Goal: Task Accomplishment & Management: Use online tool/utility

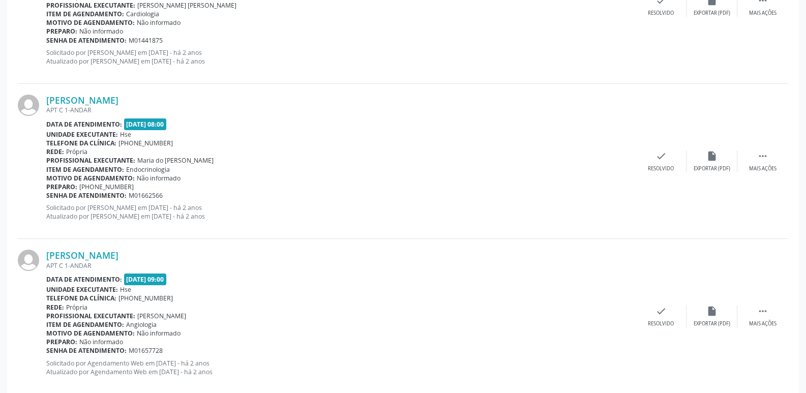
scroll to position [2289, 0]
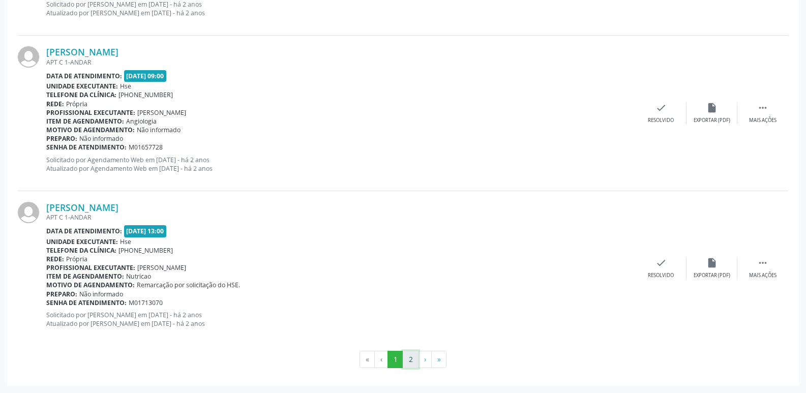
click at [410, 359] on button "2" at bounding box center [411, 359] width 16 height 17
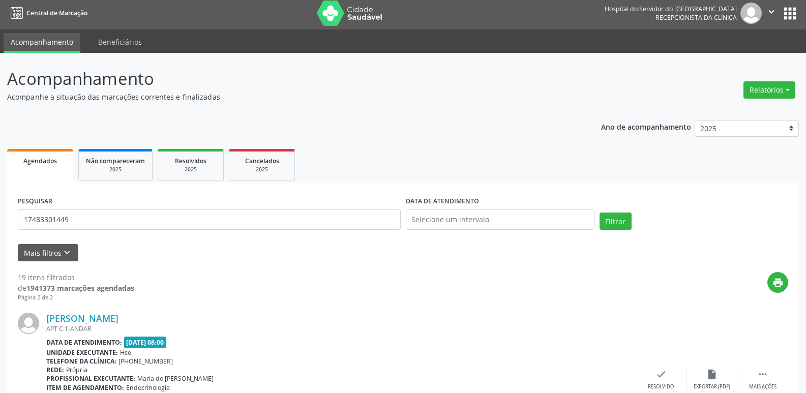
scroll to position [0, 0]
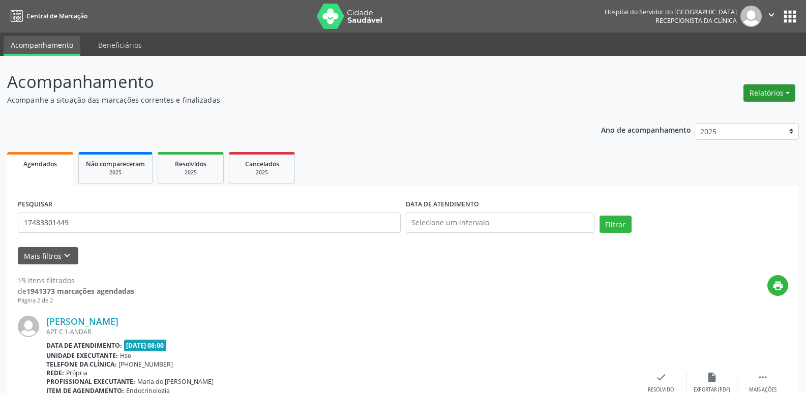
click at [788, 92] on button "Relatórios" at bounding box center [770, 92] width 52 height 17
click at [744, 115] on link "Agendamentos" at bounding box center [741, 115] width 109 height 14
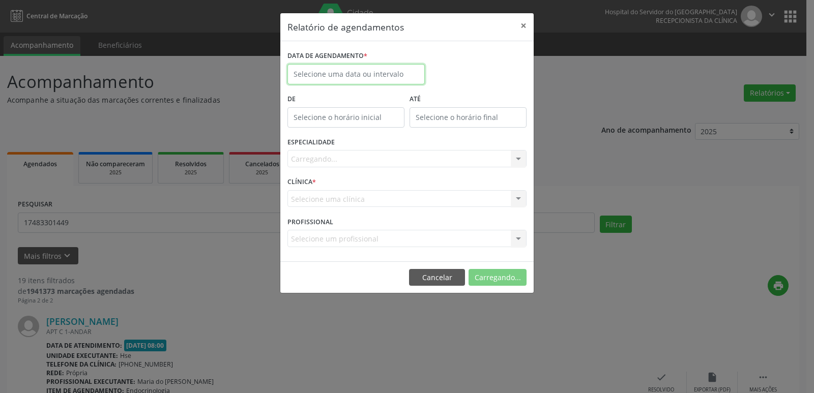
click at [361, 77] on body "Central de Marcação Hospital do Servidor do [GEOGRAPHIC_DATA] Recepcionista da …" at bounding box center [407, 196] width 814 height 393
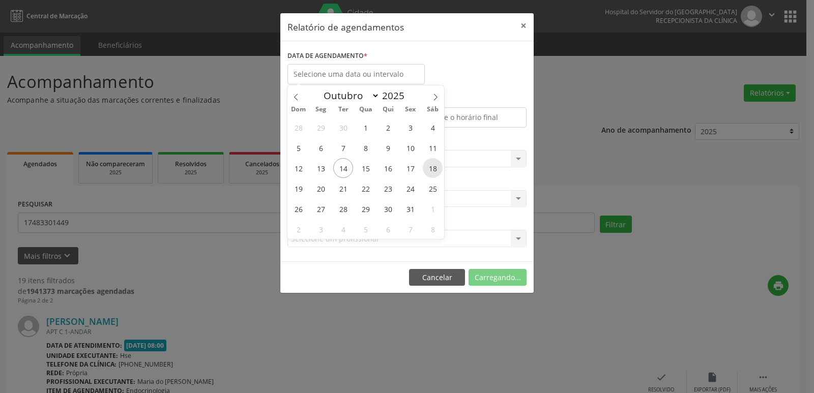
click at [434, 166] on span "18" at bounding box center [433, 168] width 20 height 20
type input "[DATE]"
click at [434, 166] on span "18" at bounding box center [433, 168] width 20 height 20
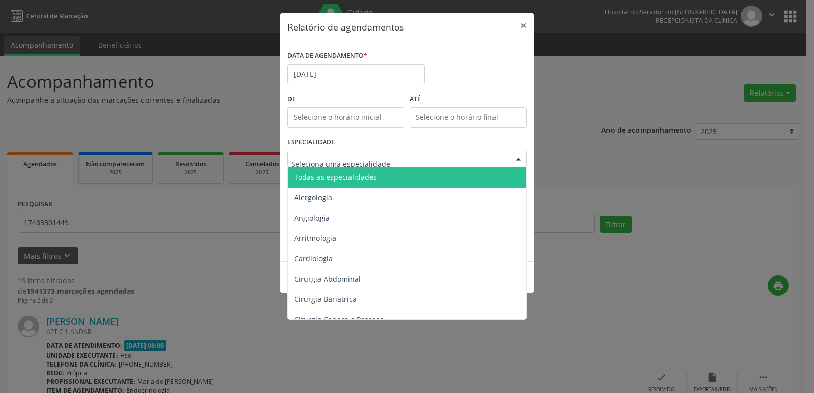
click at [519, 159] on div at bounding box center [518, 159] width 15 height 17
click at [385, 178] on span "Todas as especialidades" at bounding box center [408, 177] width 240 height 20
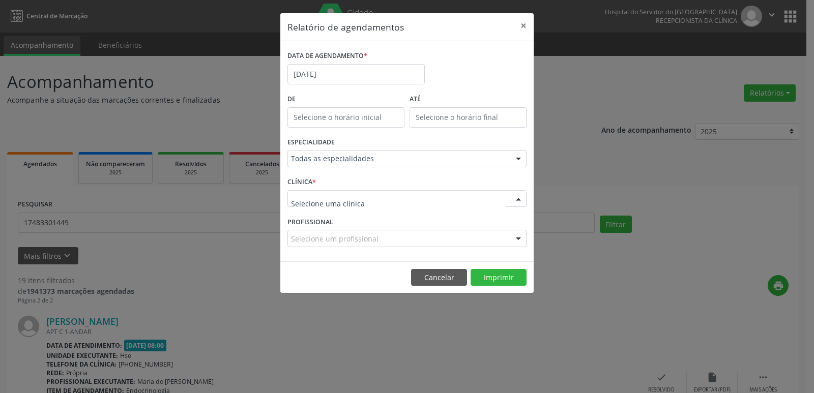
click at [518, 195] on div at bounding box center [518, 199] width 15 height 17
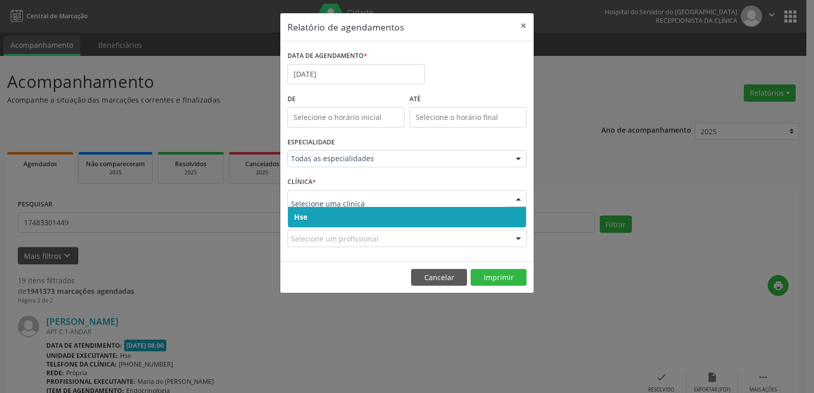
click at [308, 216] on span "Hse" at bounding box center [407, 217] width 238 height 20
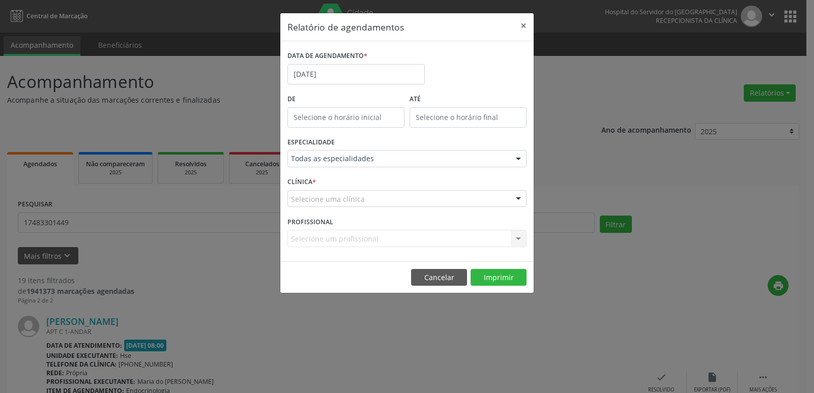
click at [520, 198] on div at bounding box center [518, 199] width 15 height 17
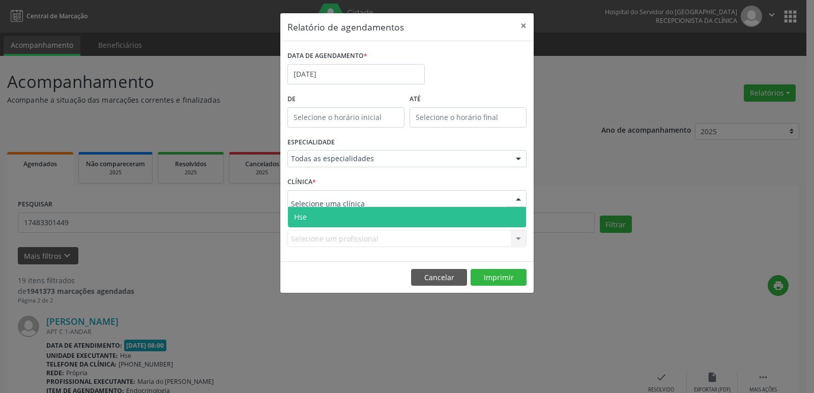
click at [395, 219] on span "Hse" at bounding box center [407, 217] width 238 height 20
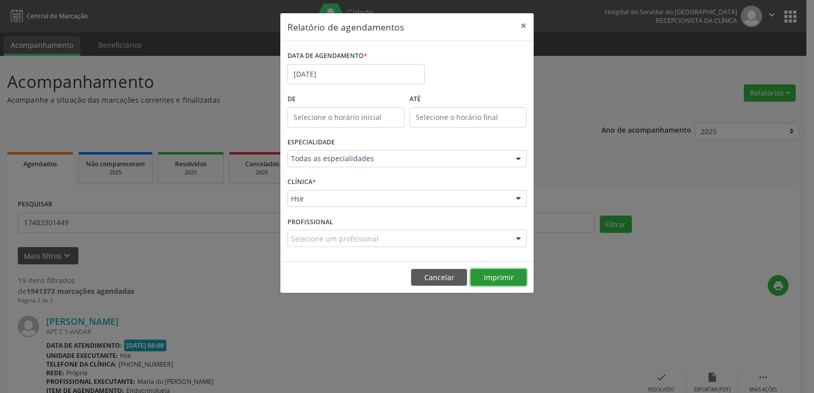
click at [505, 274] on button "Imprimir" at bounding box center [499, 277] width 56 height 17
click at [522, 22] on button "×" at bounding box center [523, 25] width 20 height 25
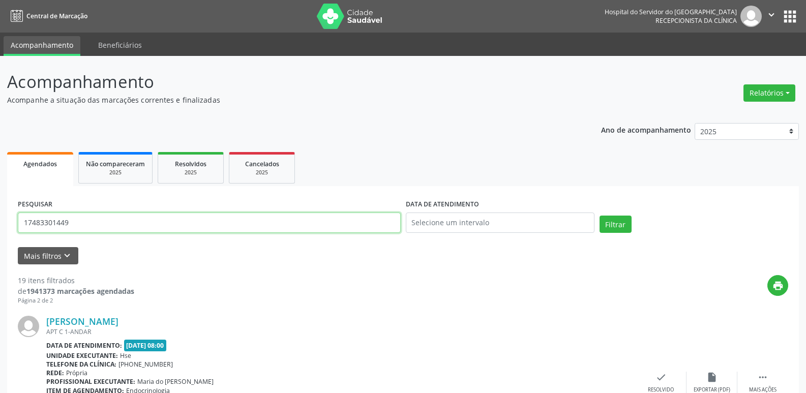
click at [79, 222] on input "17483301449" at bounding box center [209, 223] width 383 height 20
type input "29185505404"
click at [622, 223] on button "Filtrar" at bounding box center [616, 224] width 32 height 17
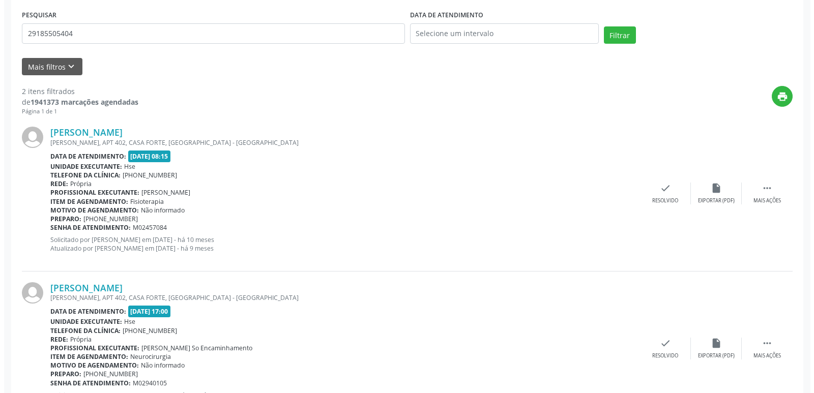
scroll to position [240, 0]
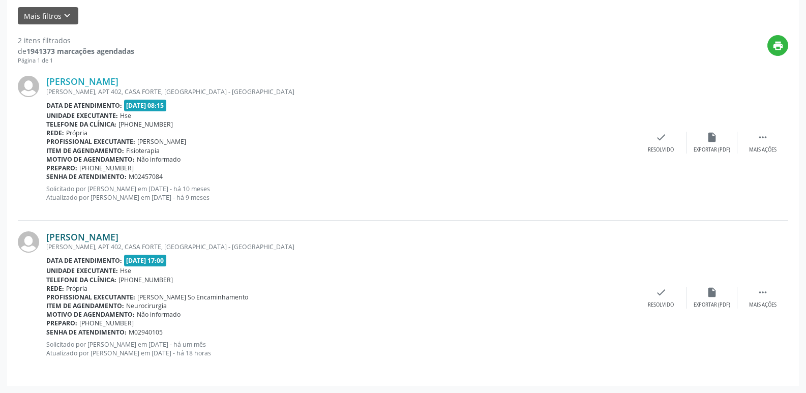
click at [119, 236] on link "[PERSON_NAME]" at bounding box center [82, 236] width 72 height 11
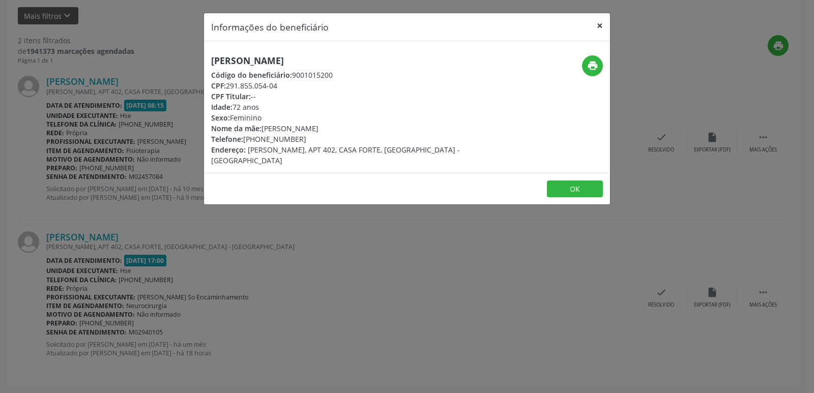
click at [596, 26] on button "×" at bounding box center [600, 25] width 20 height 25
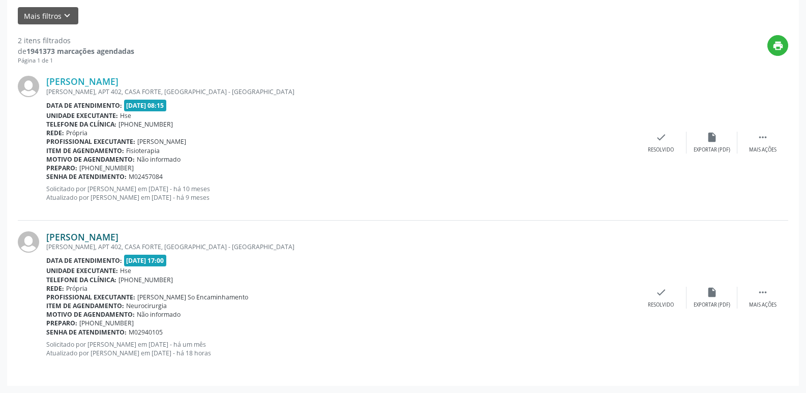
click at [119, 235] on link "[PERSON_NAME]" at bounding box center [82, 236] width 72 height 11
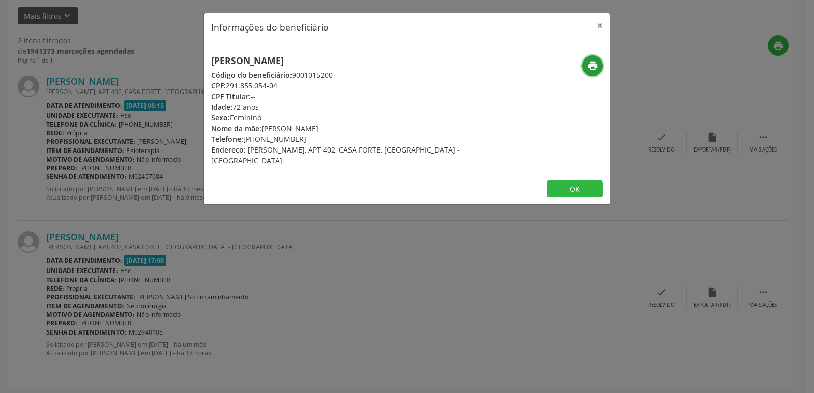
click at [590, 63] on icon "print" at bounding box center [592, 65] width 11 height 11
